Goal: Information Seeking & Learning: Check status

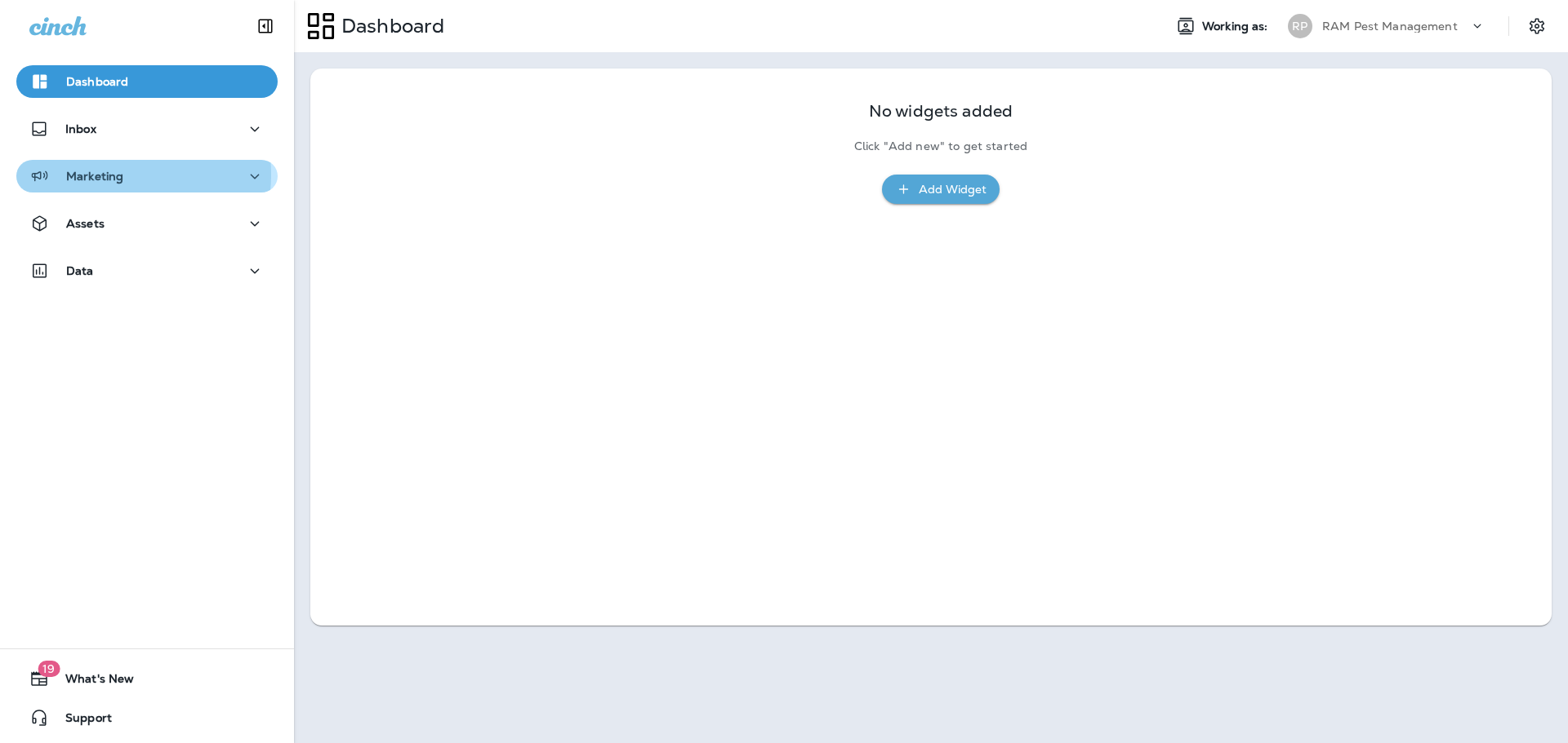
click at [106, 175] on p "Marketing" at bounding box center [94, 176] width 57 height 13
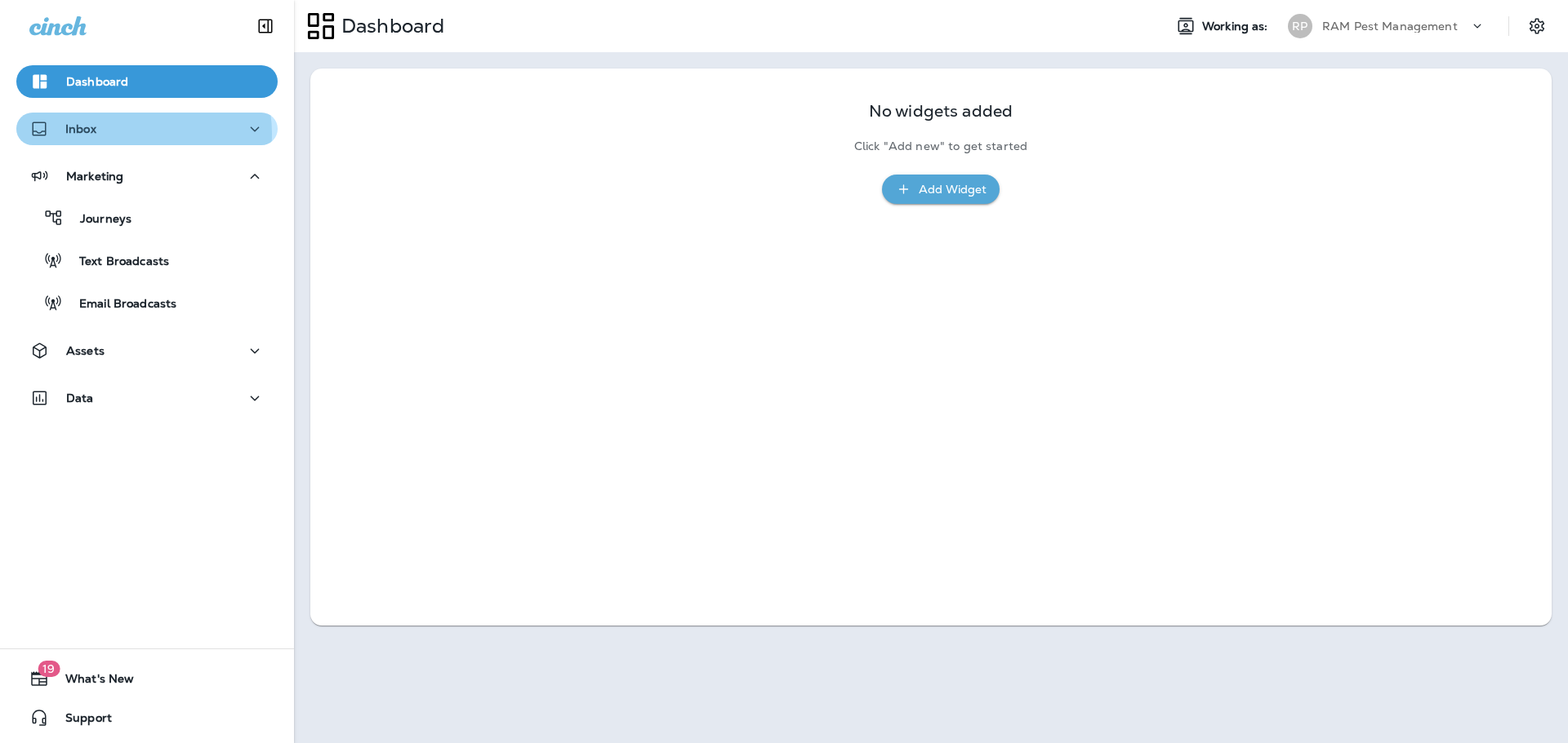
click at [130, 134] on div "Inbox" at bounding box center [146, 130] width 235 height 20
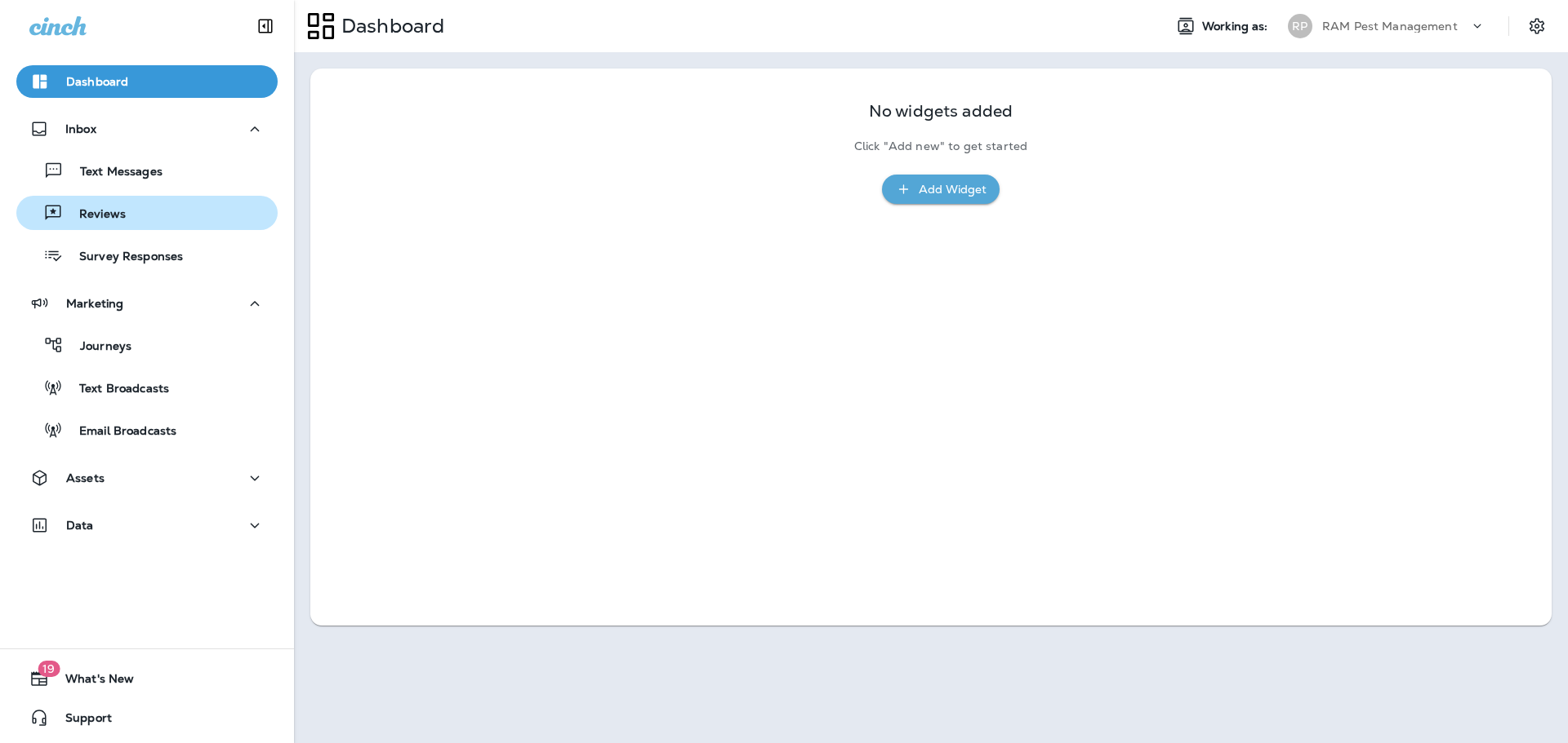
click at [146, 211] on div "Reviews" at bounding box center [146, 212] width 248 height 24
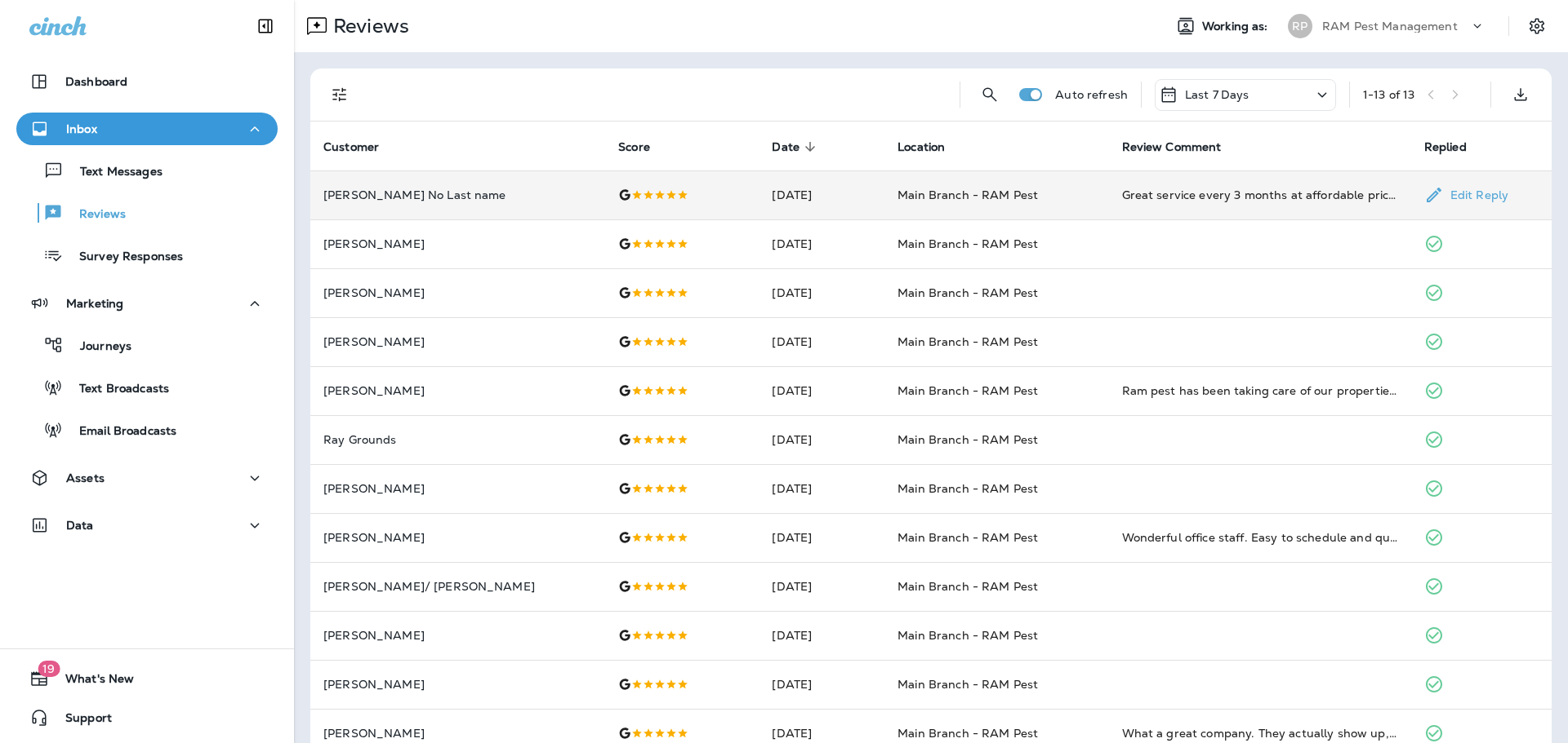
click at [758, 199] on td "[DATE]" at bounding box center [821, 195] width 125 height 49
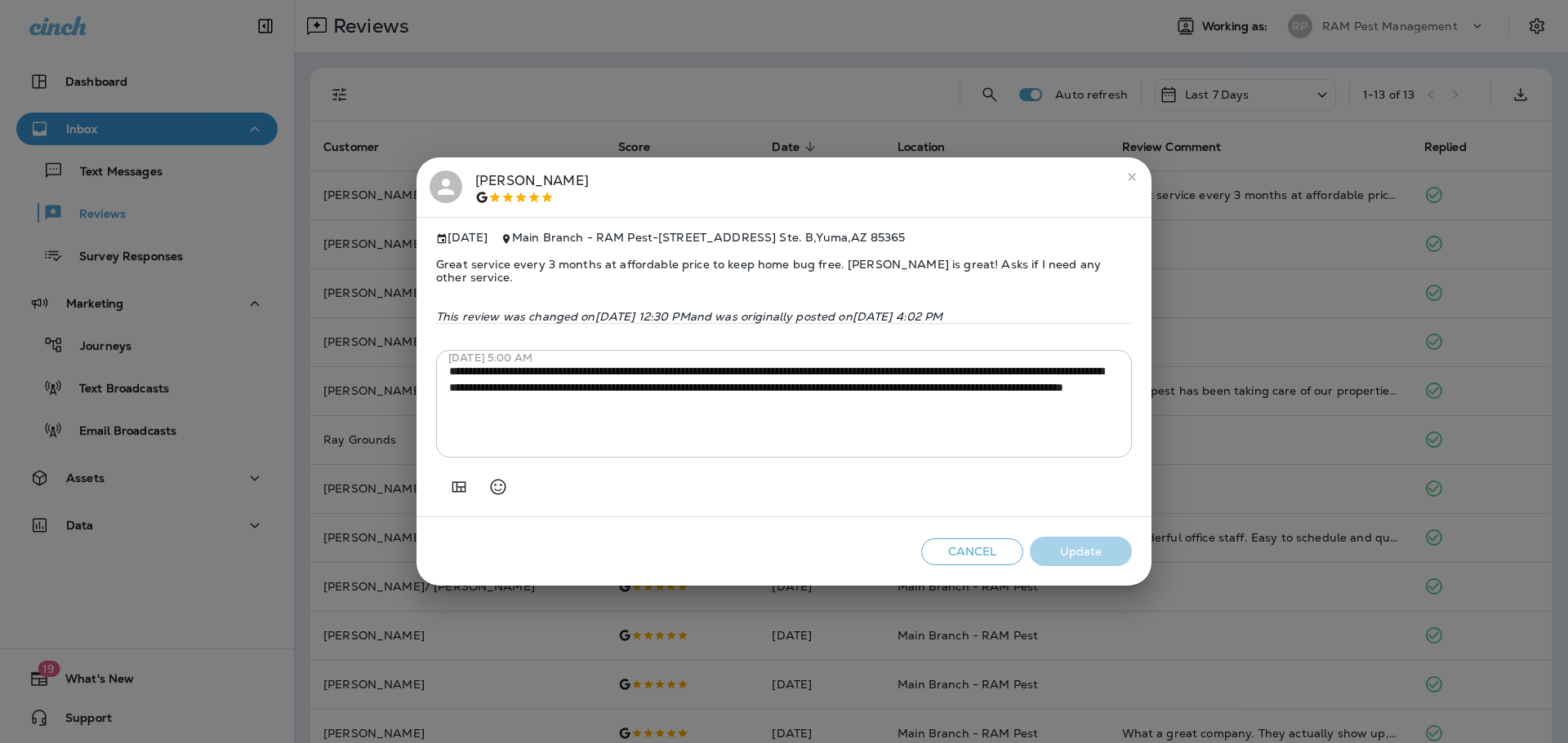
click at [937, 537] on div "Cancel Update" at bounding box center [784, 552] width 735 height 69
click at [941, 540] on button "Cancel" at bounding box center [972, 552] width 102 height 27
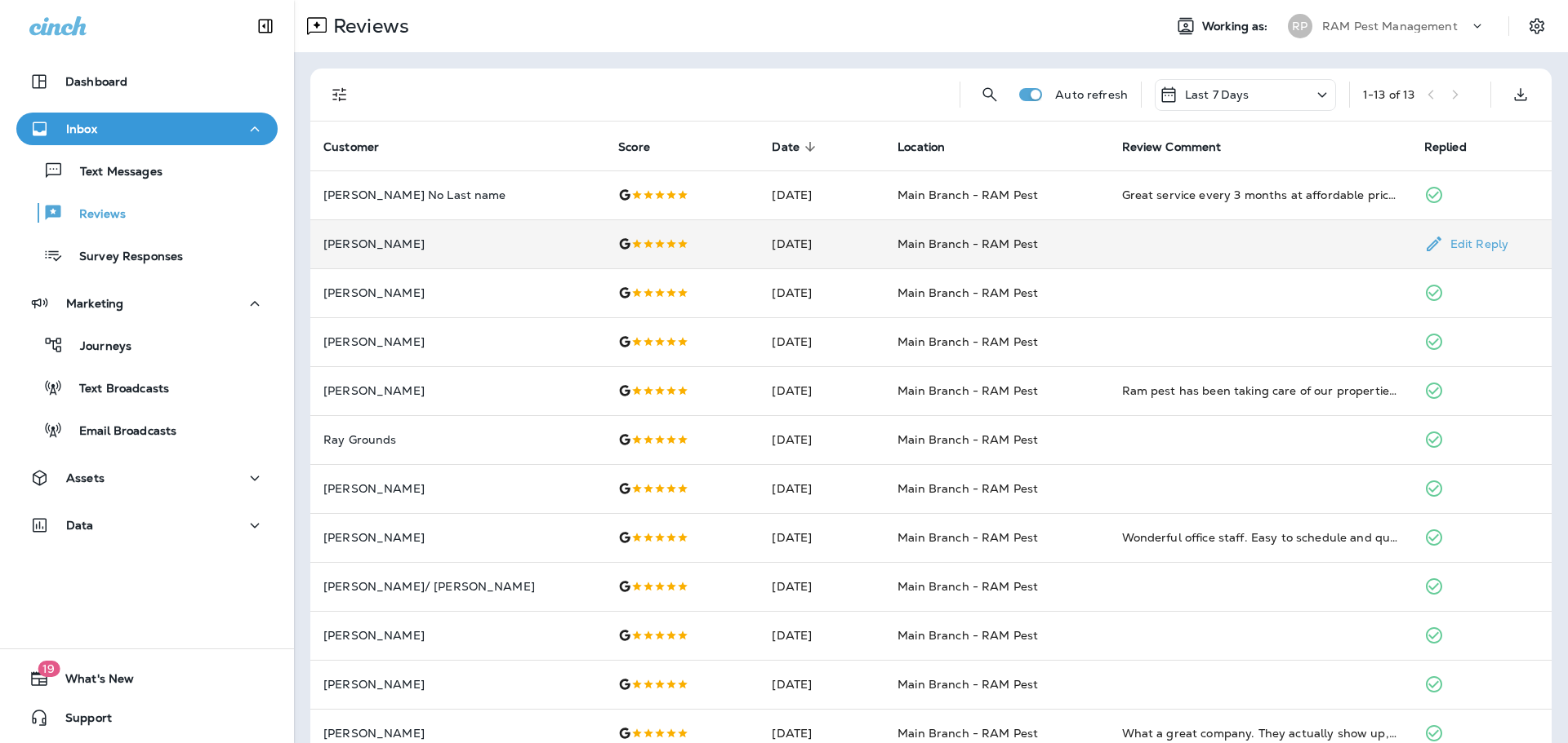
click at [758, 252] on td "[DATE]" at bounding box center [821, 244] width 125 height 49
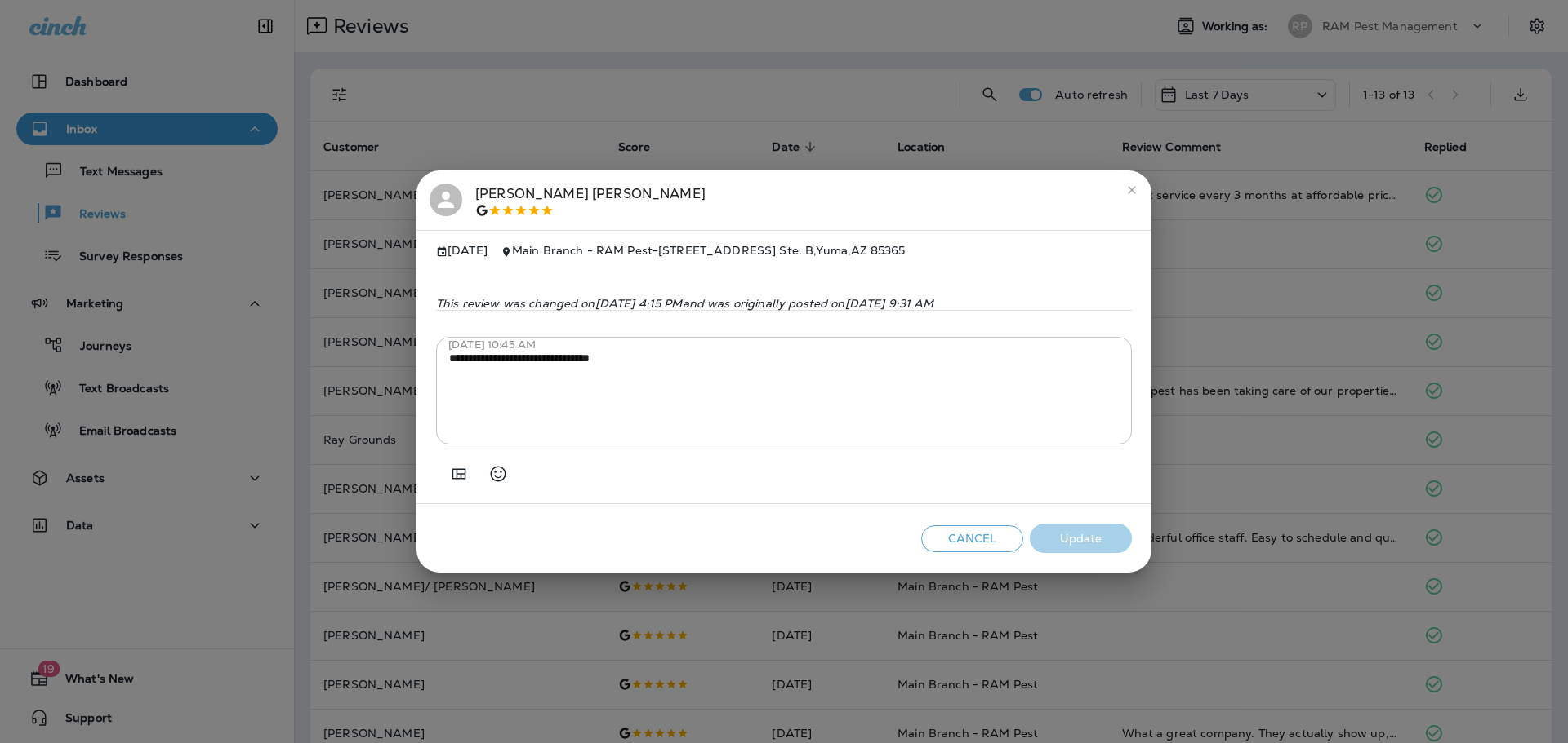
click at [947, 560] on div "Cancel Update" at bounding box center [784, 538] width 735 height 69
click at [945, 552] on button "Cancel" at bounding box center [972, 539] width 102 height 27
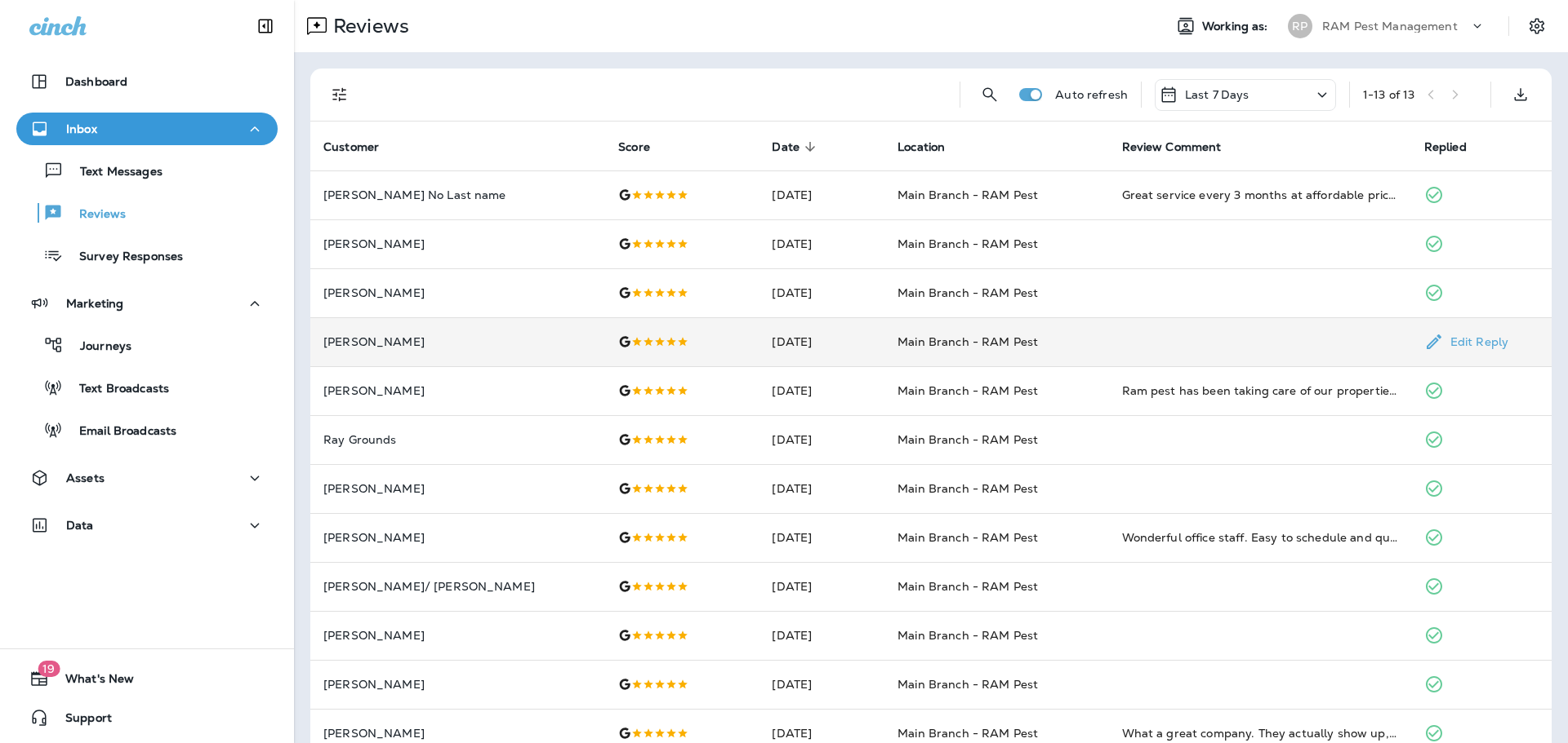
click at [655, 349] on td at bounding box center [682, 342] width 154 height 49
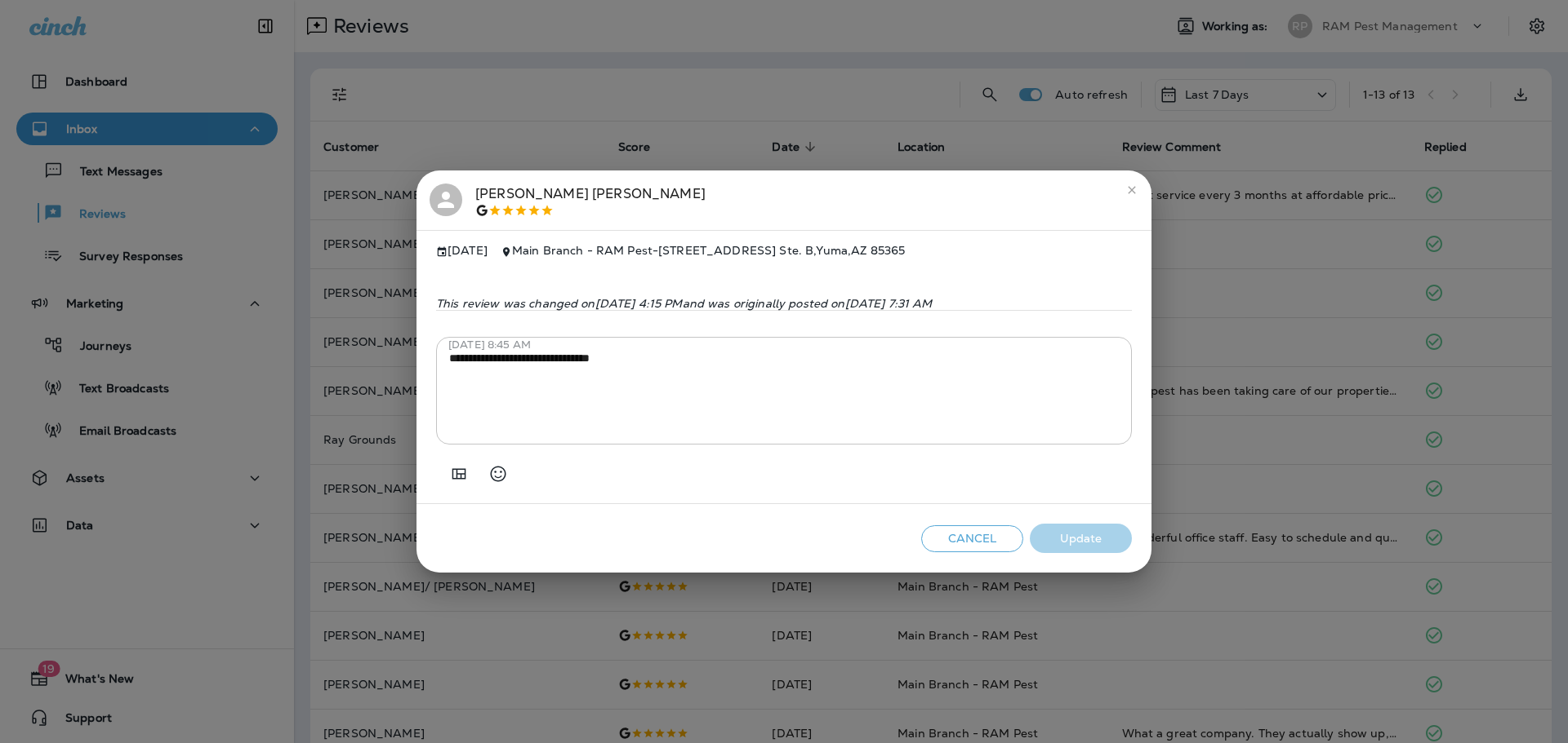
click at [942, 536] on button "Cancel" at bounding box center [972, 539] width 102 height 27
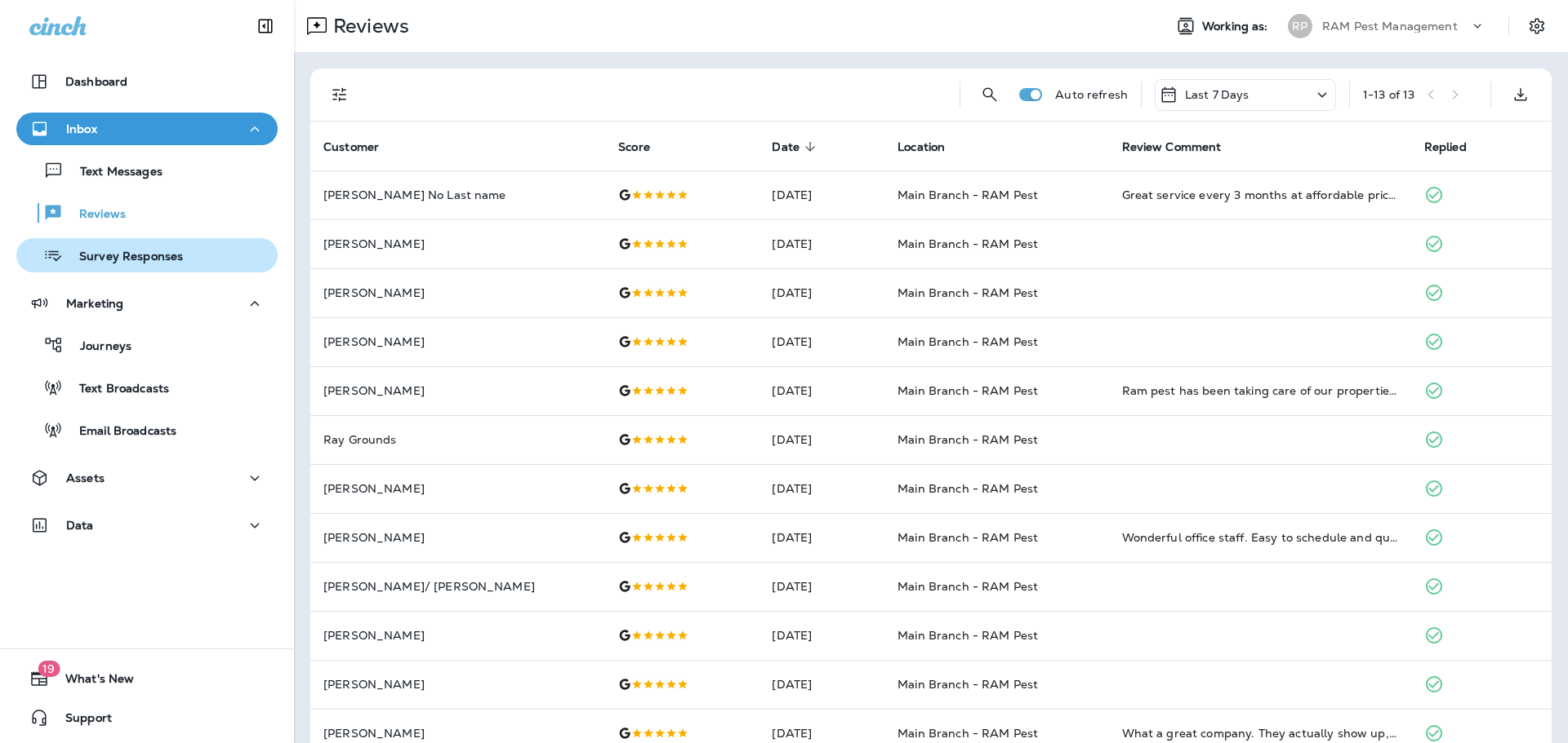
click at [151, 260] on p "Survey Responses" at bounding box center [123, 257] width 120 height 16
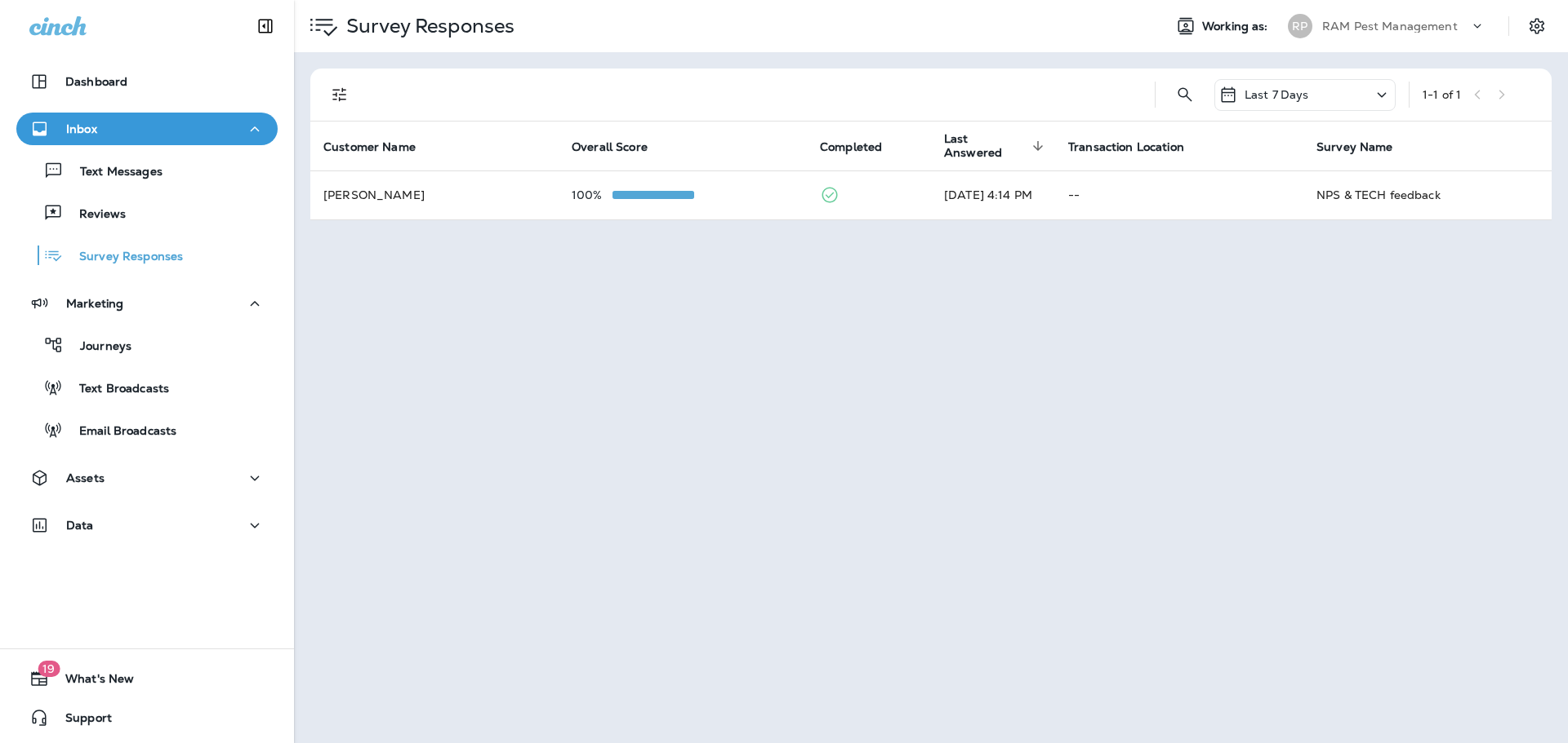
click at [735, 221] on div "Last 7 Days 1 - 1 of 1 Customer Name Overall Score Completed Last Answered sort…" at bounding box center [931, 144] width 1274 height 185
click at [120, 179] on p "Text Messages" at bounding box center [113, 172] width 99 height 16
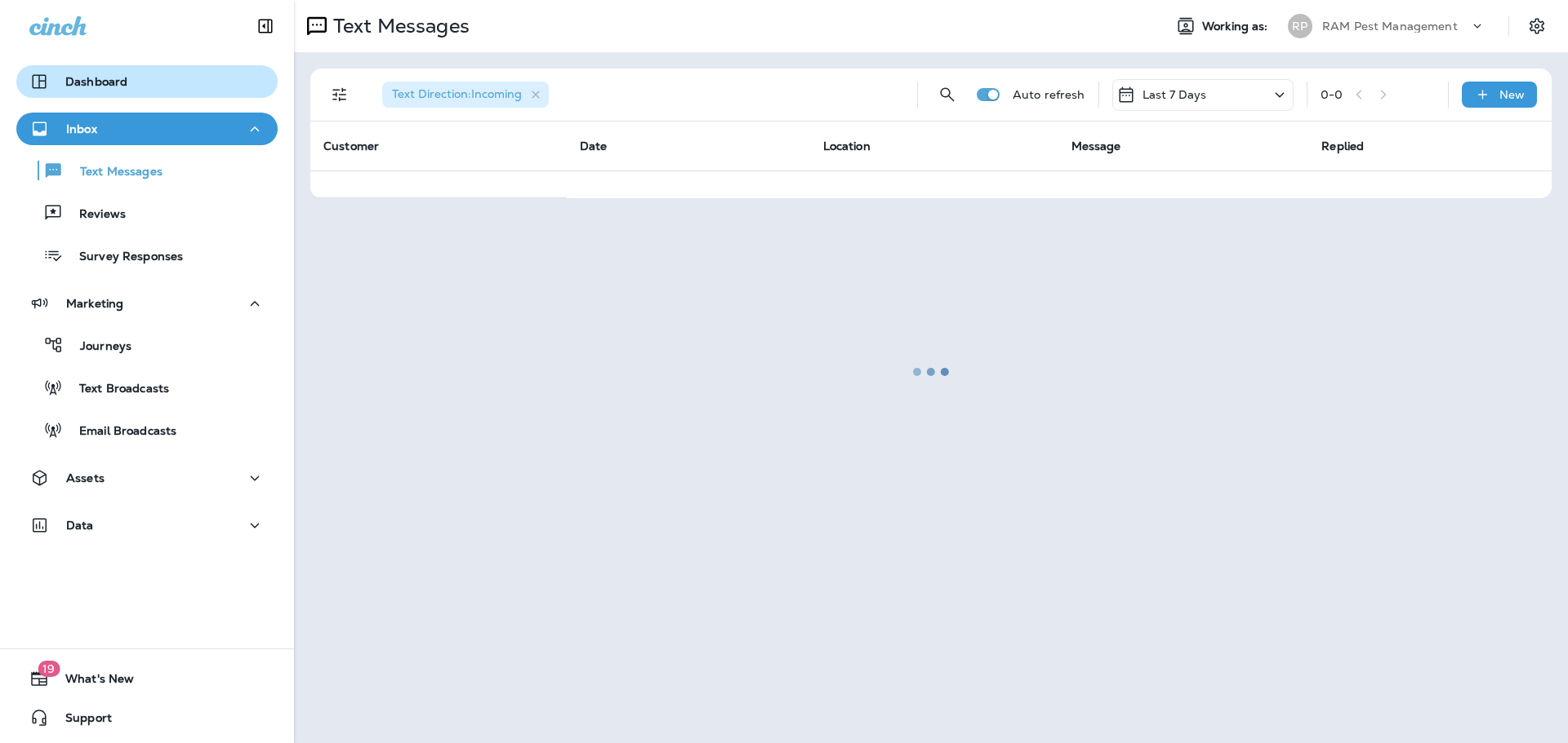
click at [121, 76] on p "Dashboard" at bounding box center [96, 82] width 62 height 13
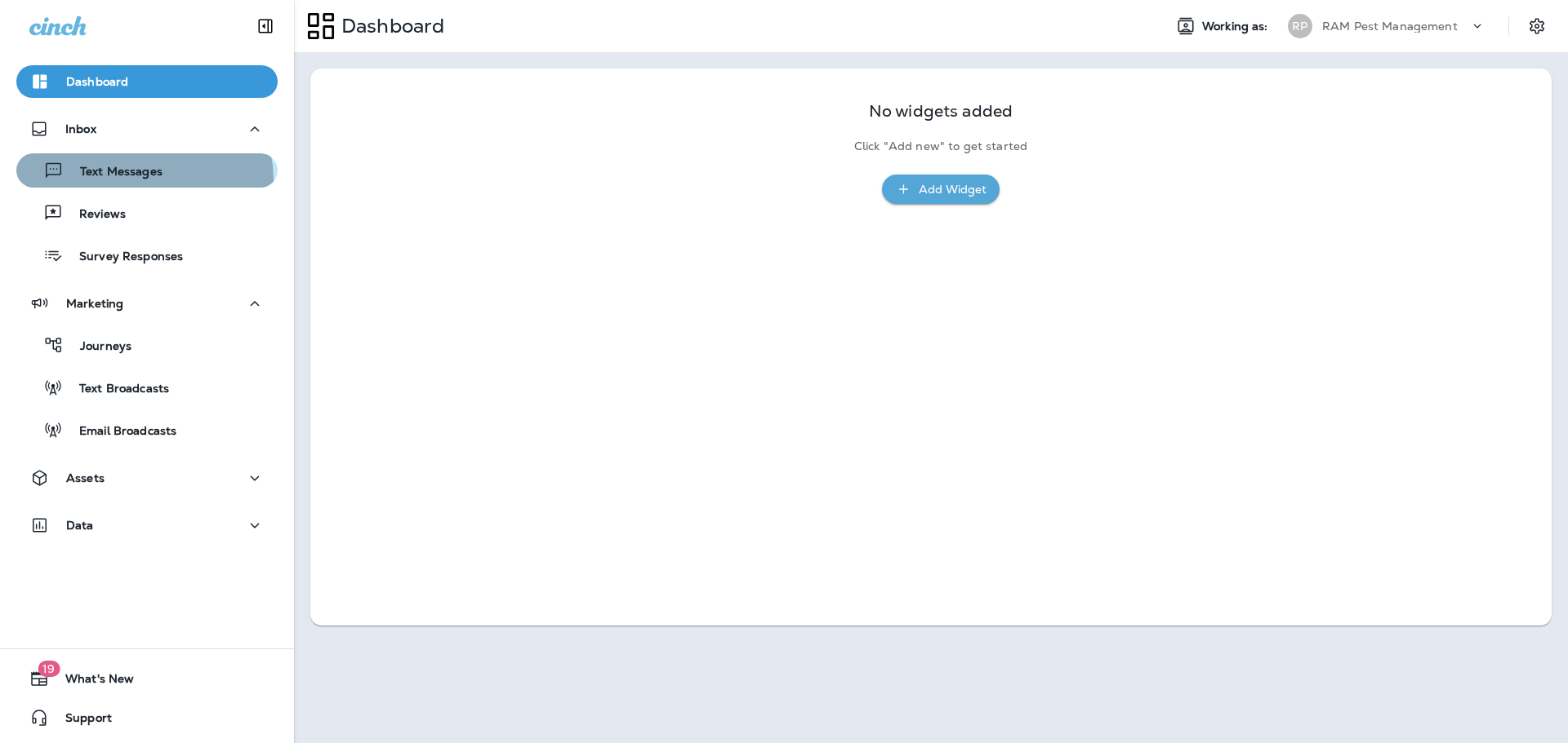
click at [142, 181] on div "Text Messages" at bounding box center [92, 170] width 140 height 24
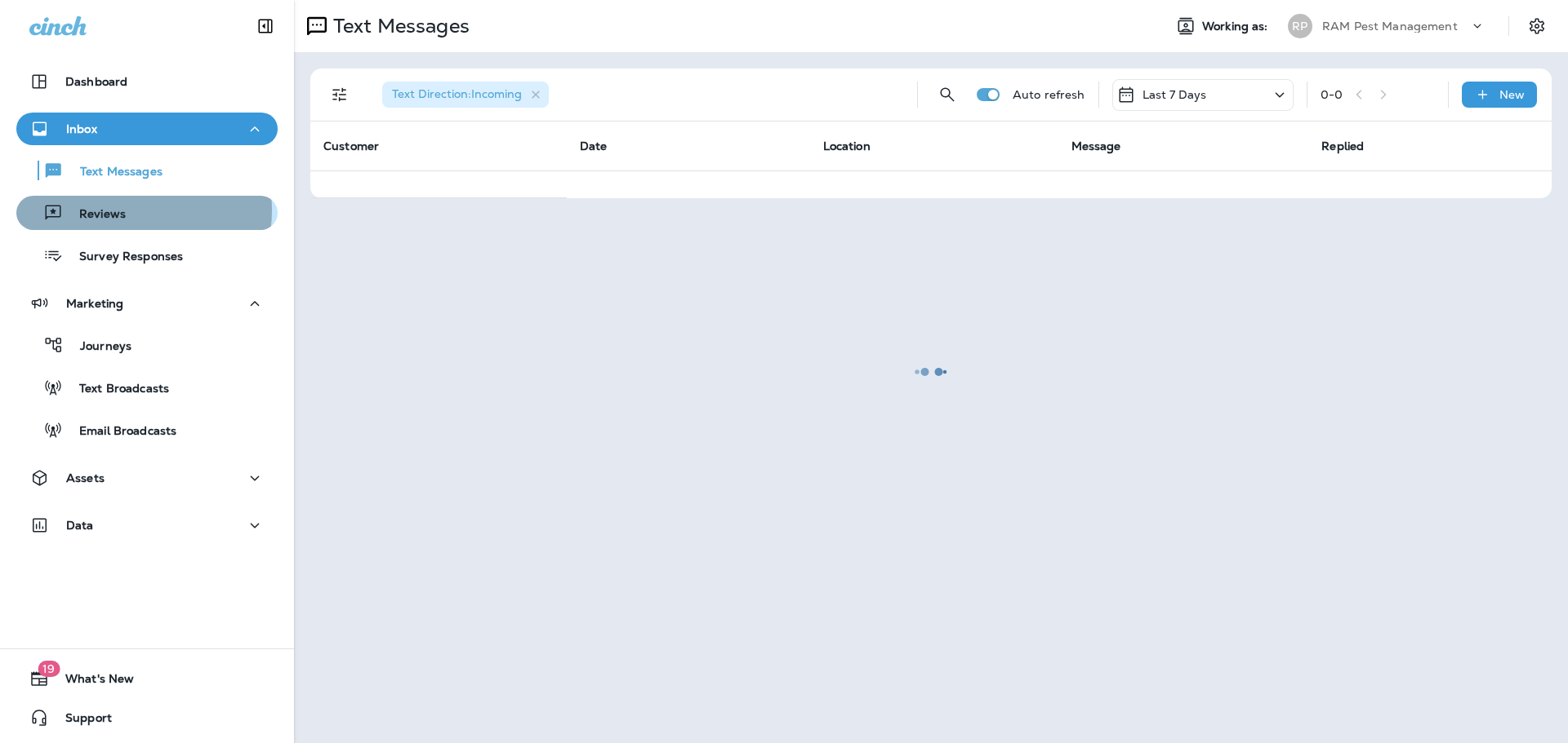
click at [126, 211] on div "Reviews" at bounding box center [146, 212] width 248 height 24
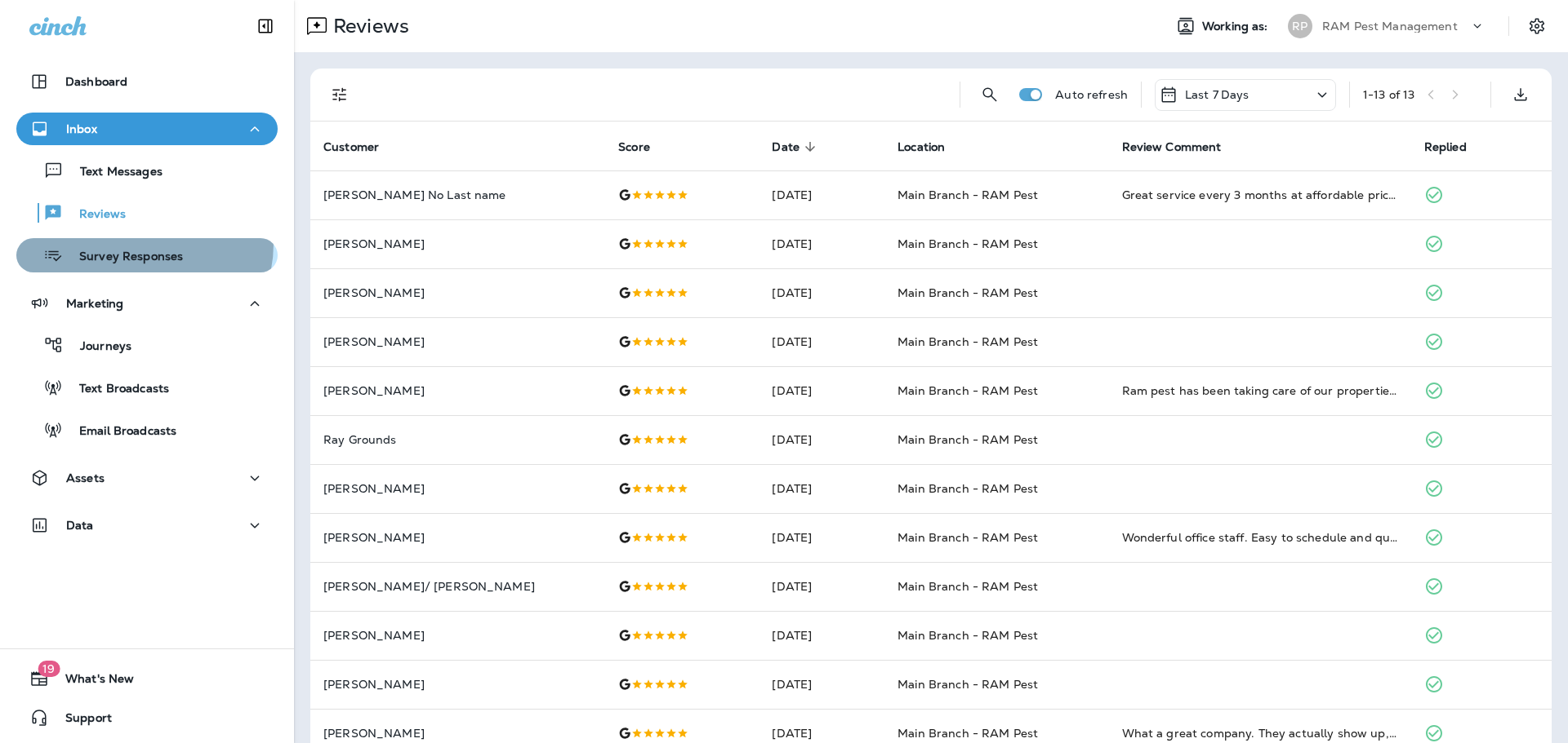
click at [143, 244] on div "Survey Responses" at bounding box center [102, 255] width 160 height 24
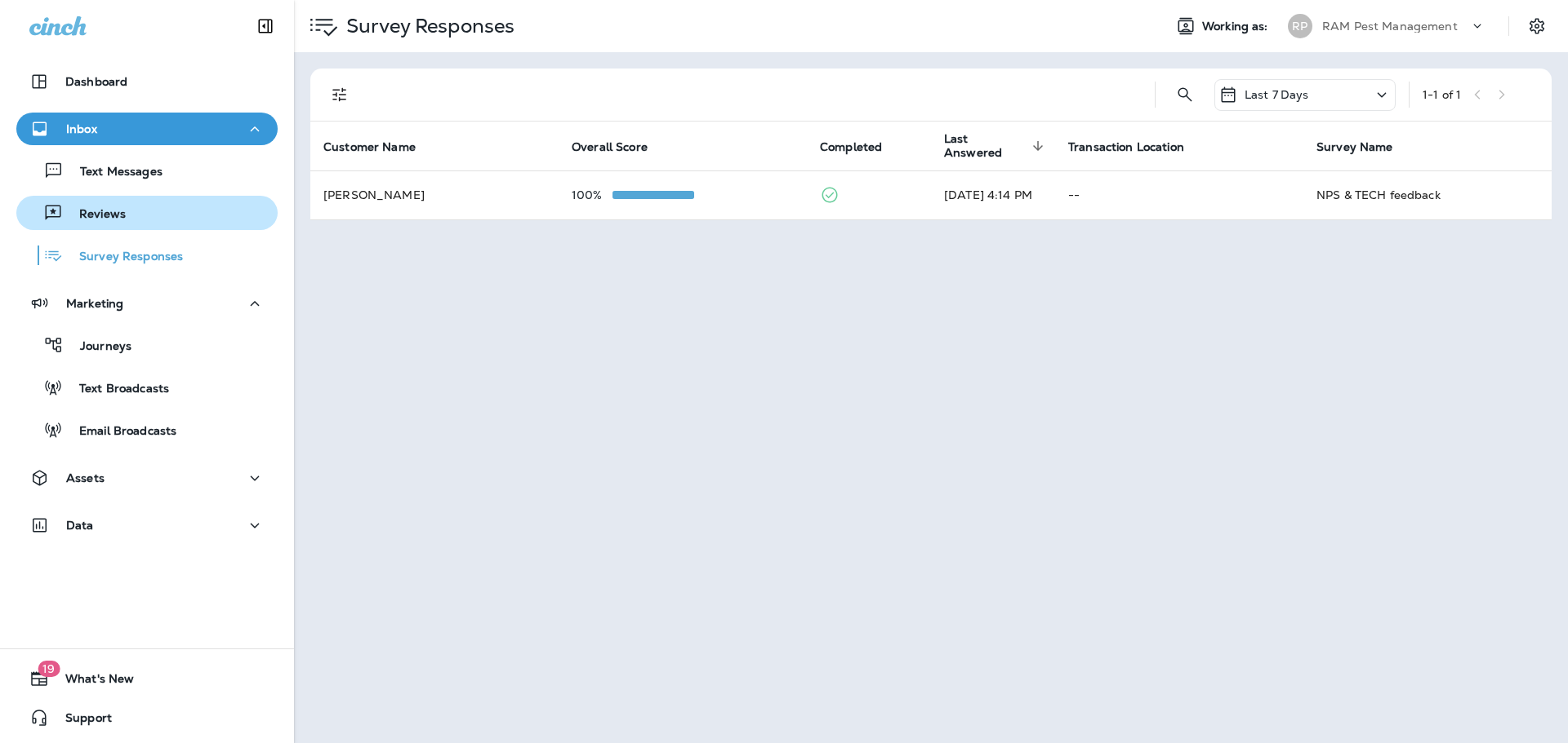
click at [164, 207] on div "Reviews" at bounding box center [146, 212] width 248 height 24
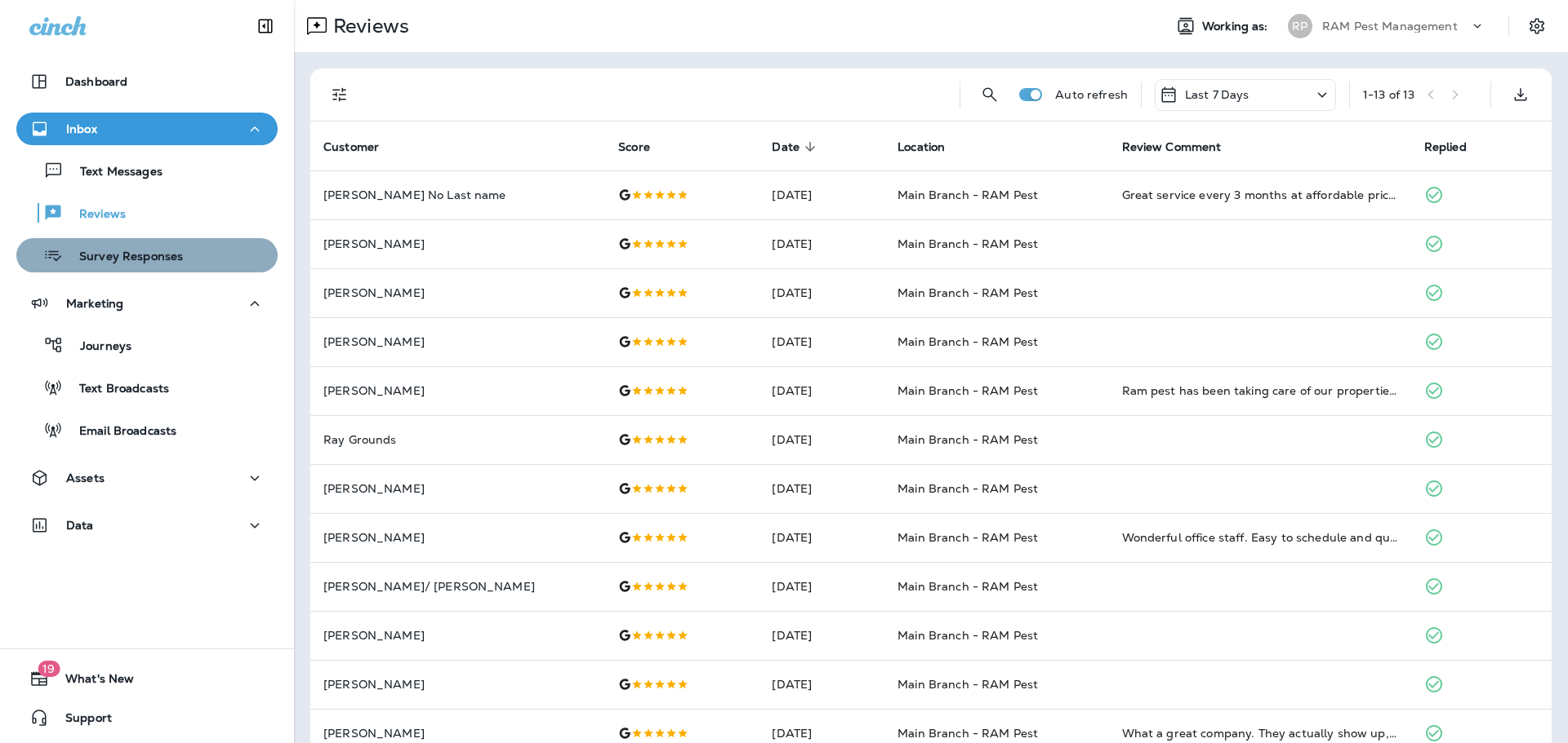
click at [178, 246] on div "Survey Responses" at bounding box center [102, 255] width 160 height 24
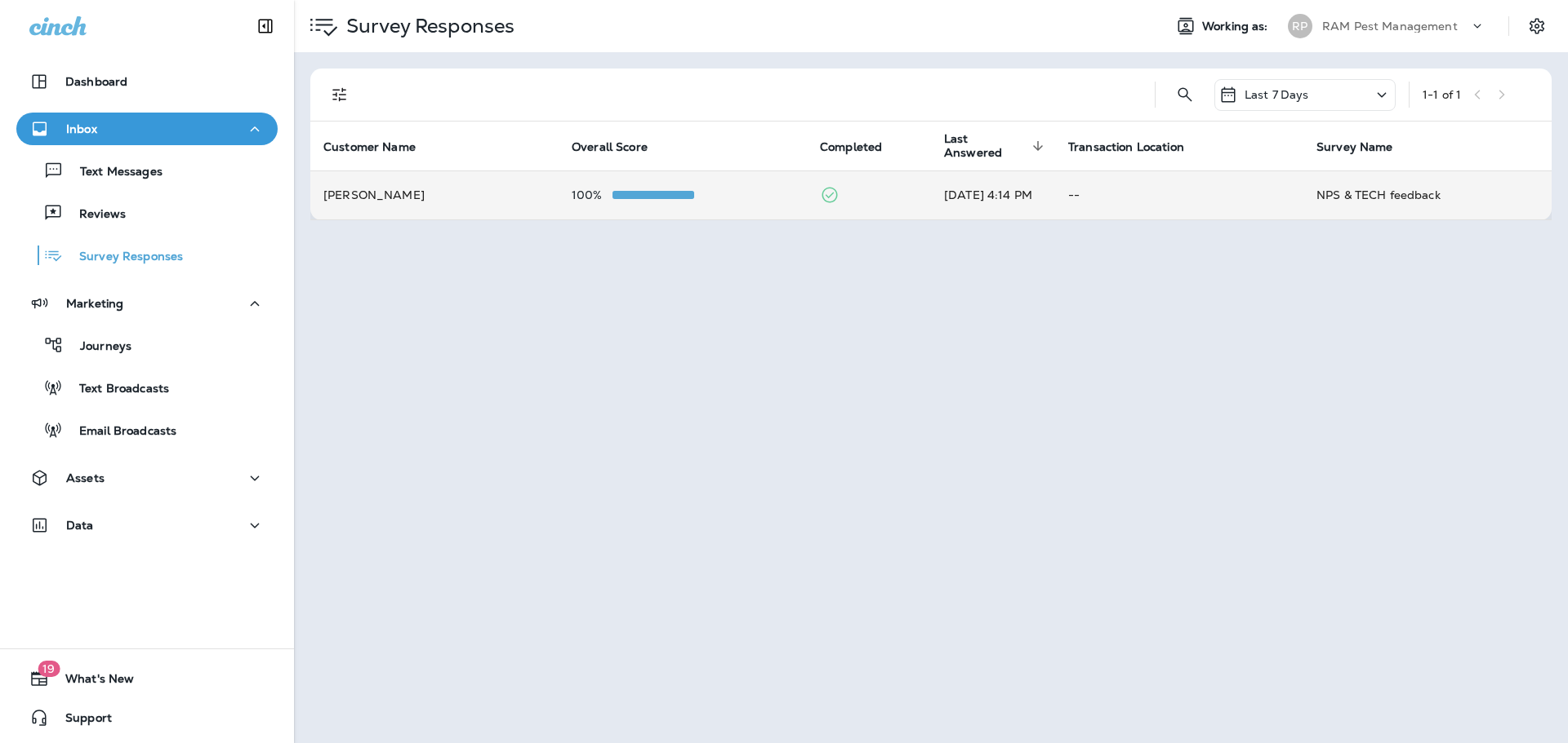
click at [915, 201] on td at bounding box center [869, 195] width 124 height 49
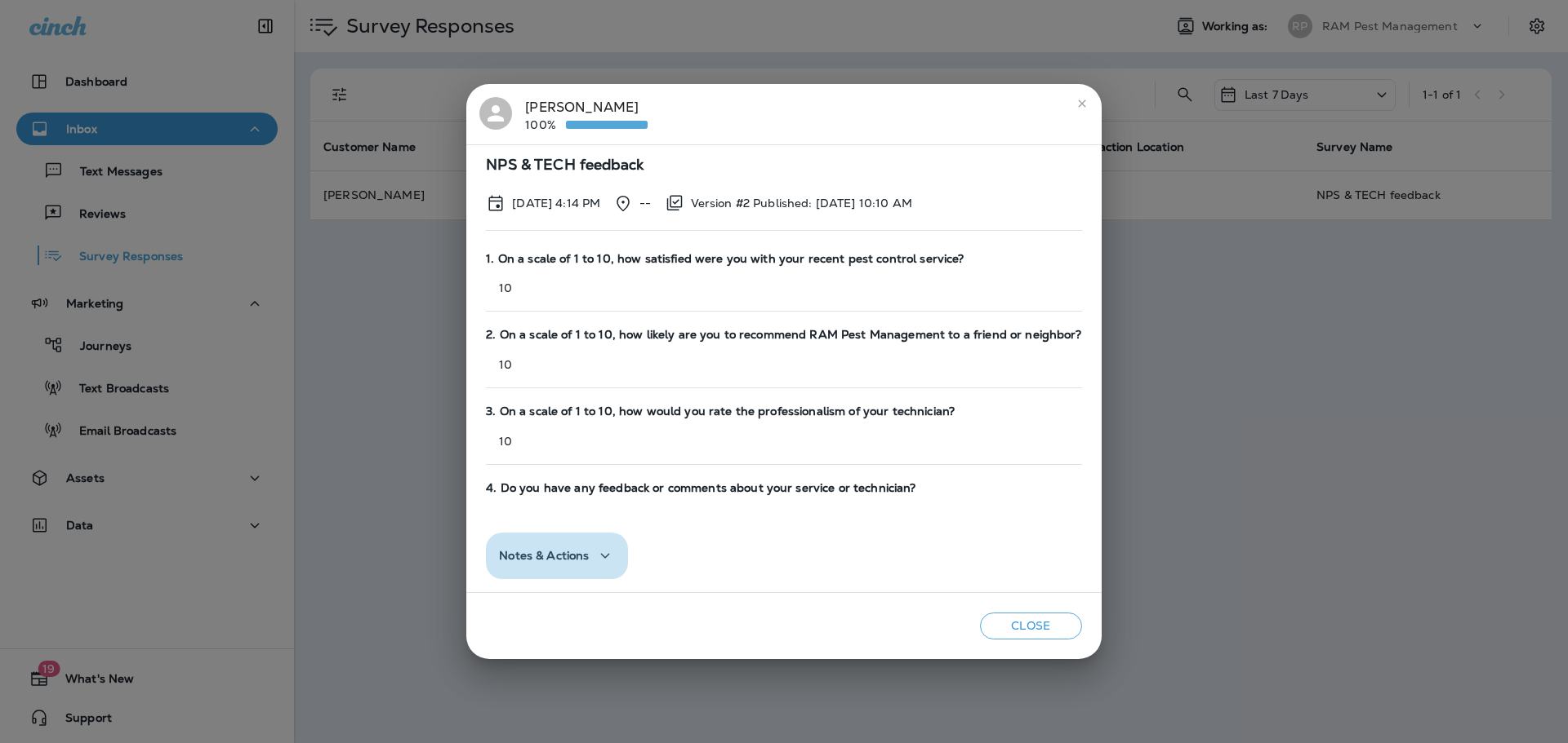
click at [589, 558] on span "Notes & Actions" at bounding box center [544, 556] width 89 height 14
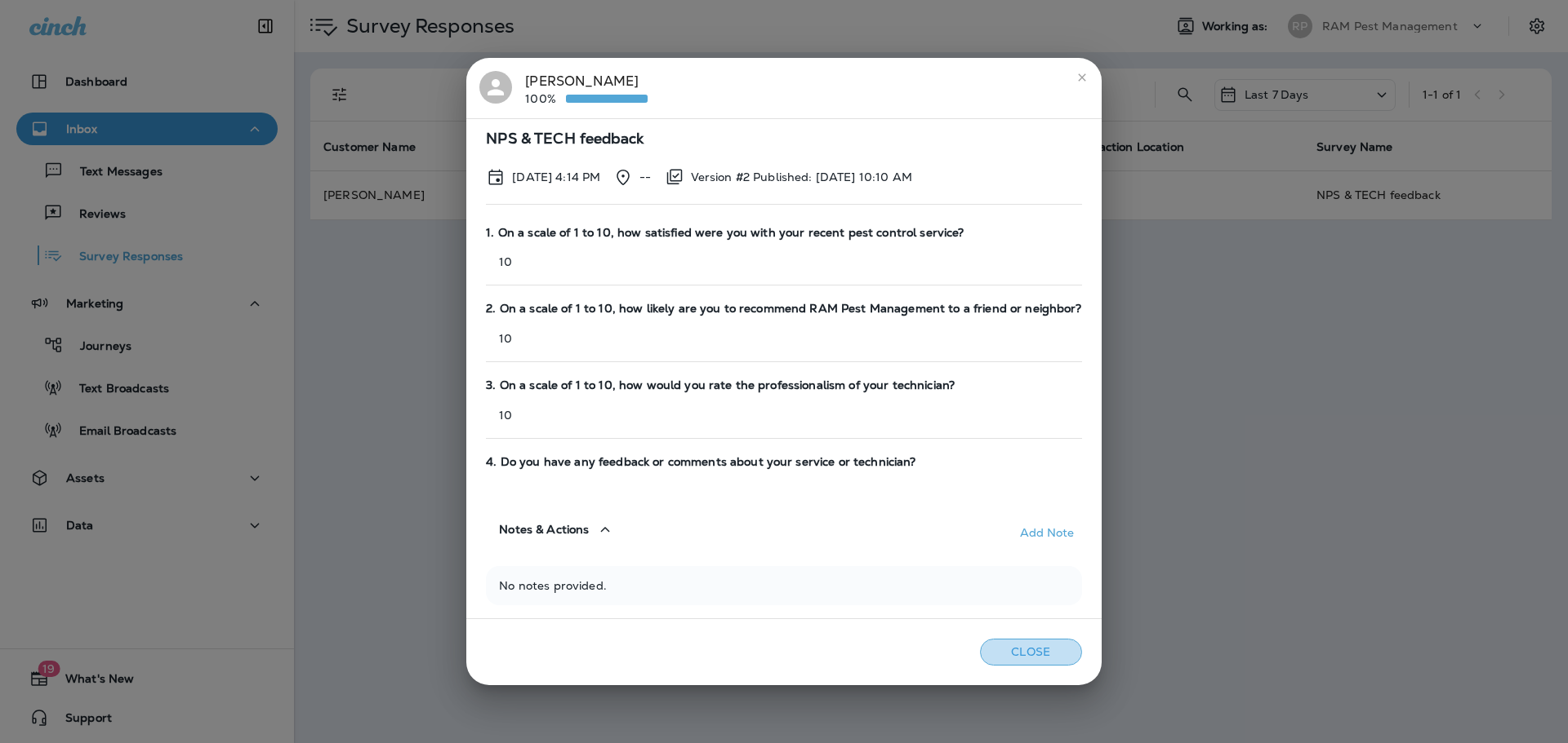
click at [1023, 645] on button "Close" at bounding box center [1031, 653] width 102 height 27
